Goal: Information Seeking & Learning: Learn about a topic

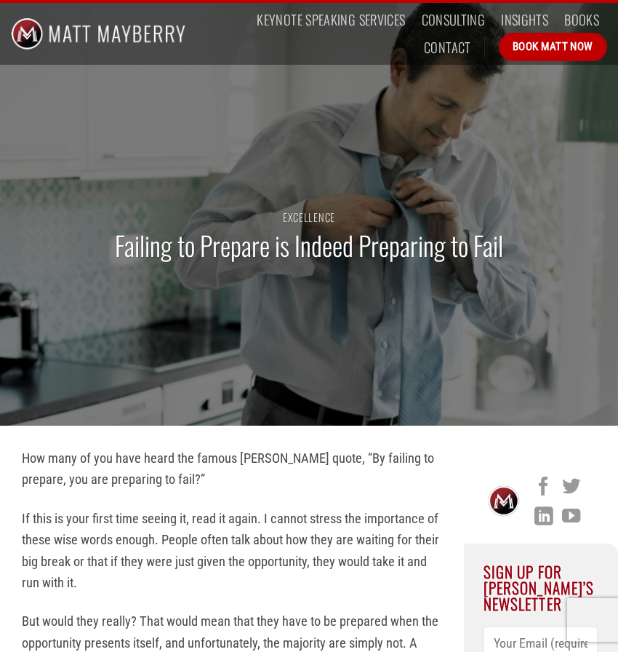
scroll to position [7, 0]
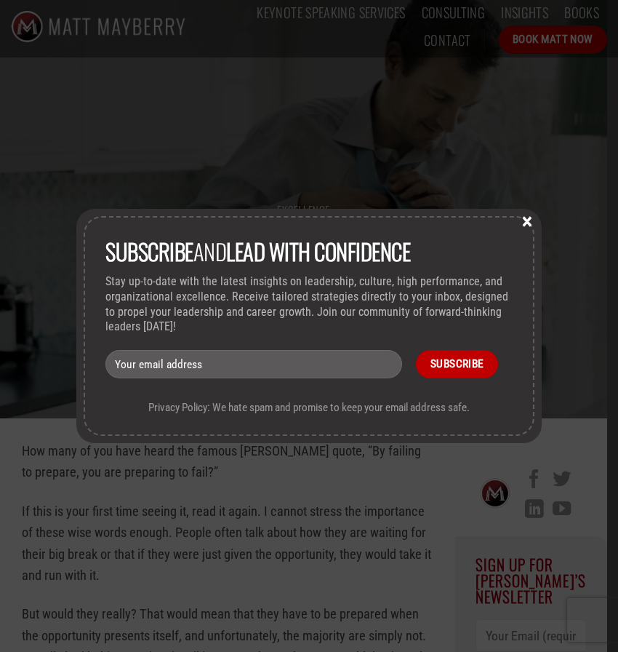
click at [527, 223] on button "×" at bounding box center [527, 220] width 22 height 13
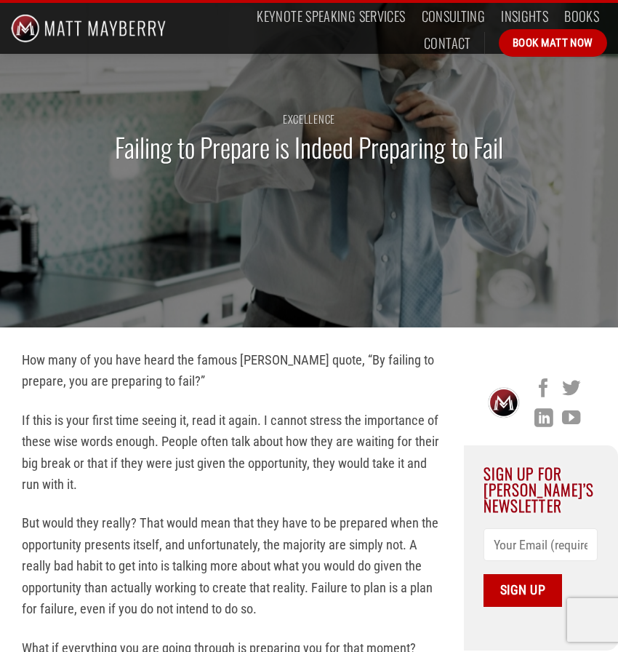
scroll to position [0, 0]
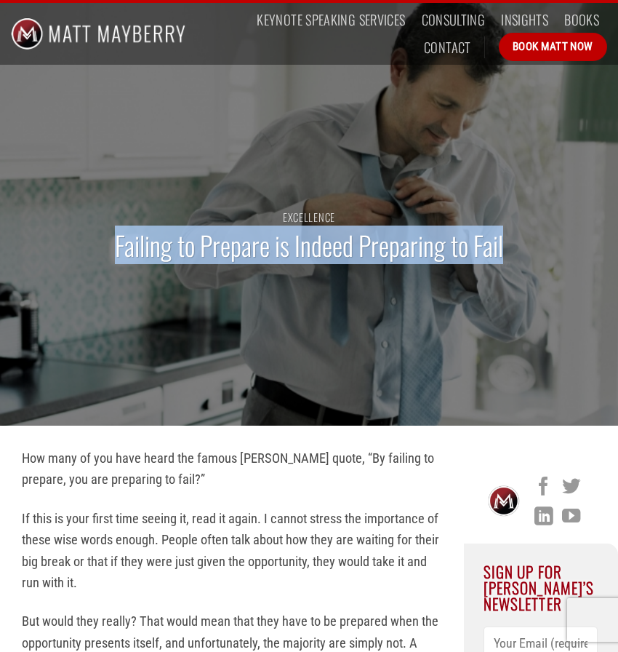
drag, startPoint x: 502, startPoint y: 250, endPoint x: 97, endPoint y: 252, distance: 405.1
click at [97, 252] on div "Excellence Failing to Prepare is Indeed Preparing to Fail" at bounding box center [309, 244] width 618 height 364
copy h1 "Failing to Prepare is Indeed Preparing to Fail"
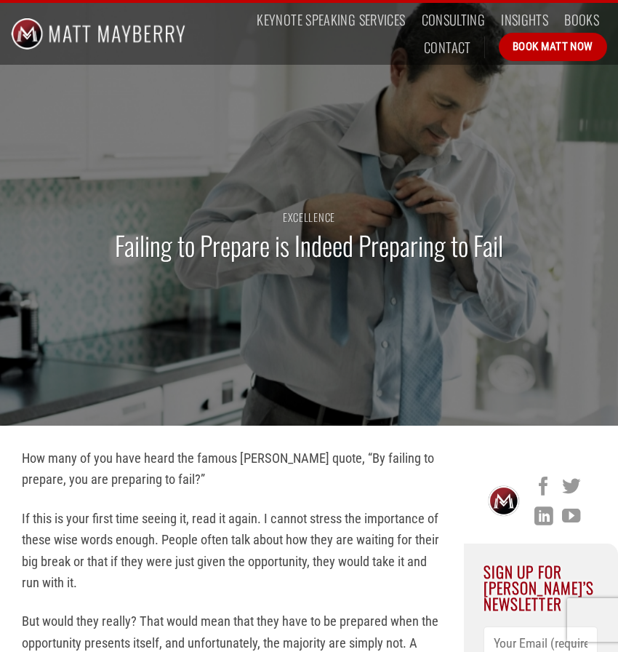
click at [218, 516] on p "If this is your first time seeing it, read it again. I cannot stress the import…" at bounding box center [232, 551] width 420 height 86
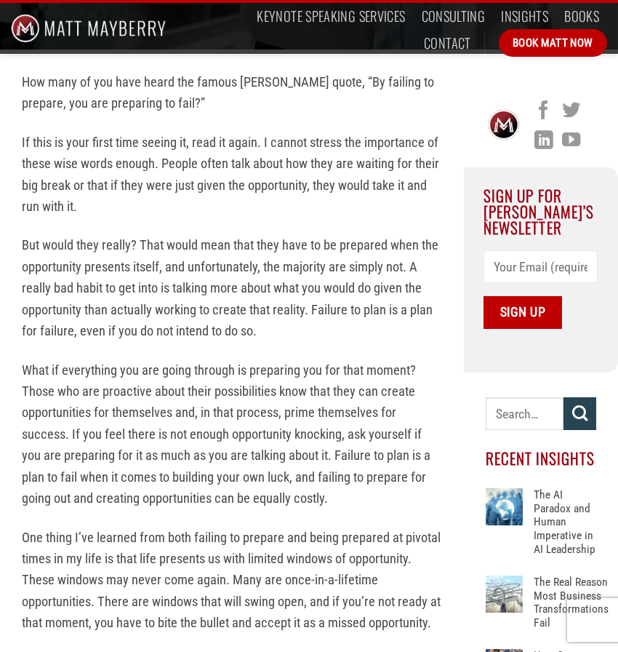
scroll to position [377, 0]
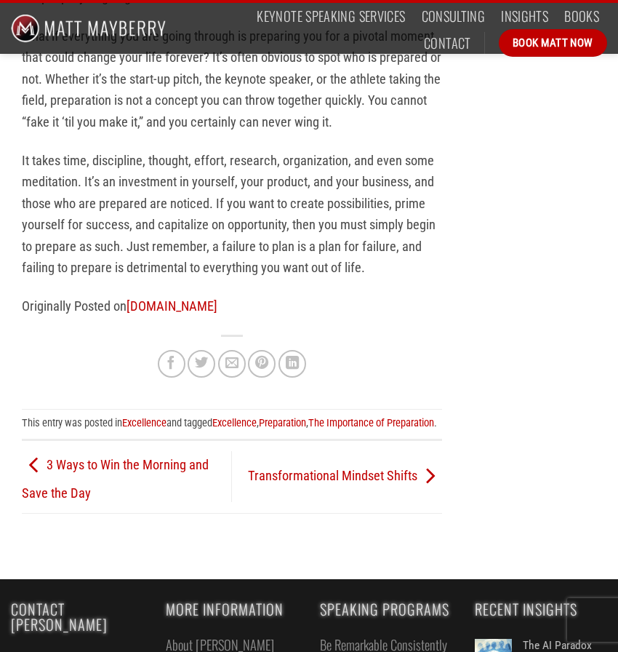
scroll to position [1891, 0]
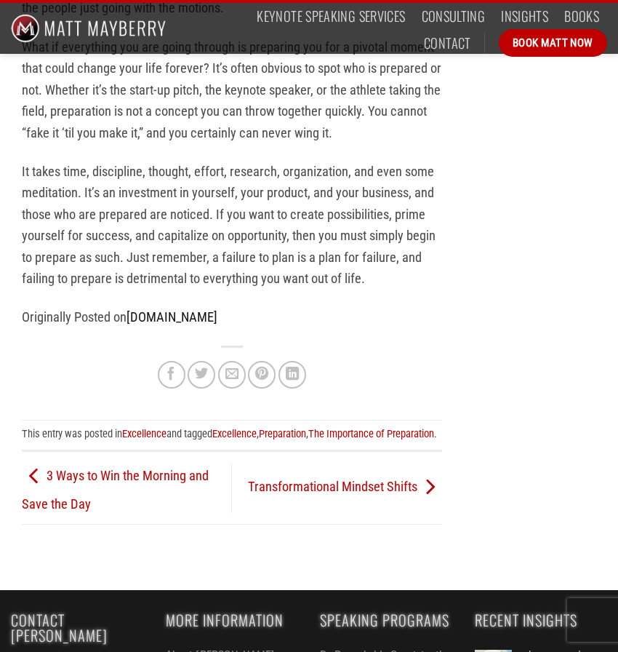
click at [183, 309] on link "[DOMAIN_NAME]" at bounding box center [172, 316] width 91 height 15
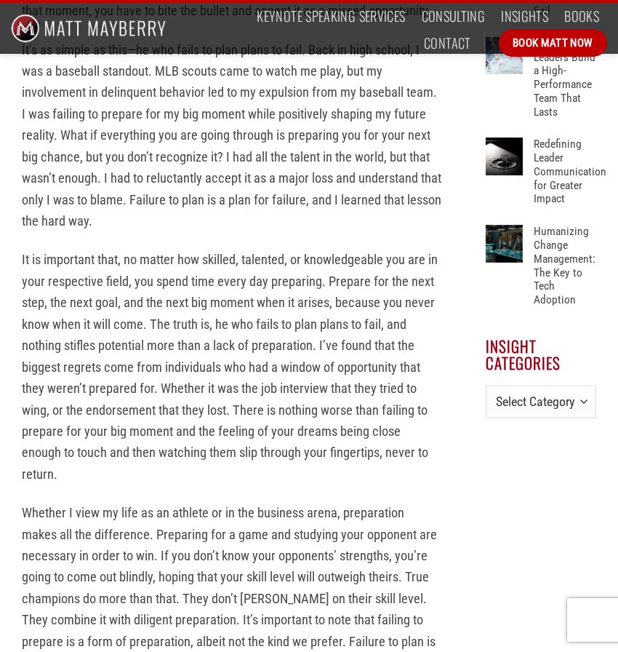
scroll to position [502, 0]
